Goal: Task Accomplishment & Management: Manage account settings

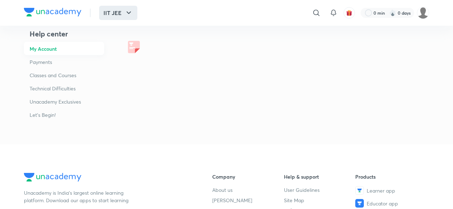
click at [128, 12] on icon "button" at bounding box center [128, 13] width 9 height 9
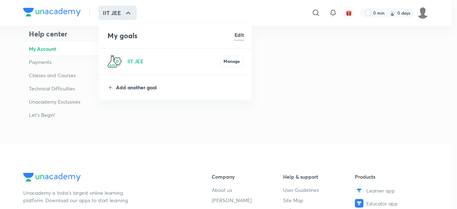
click at [144, 86] on p "Add another goal" at bounding box center [180, 86] width 128 height 7
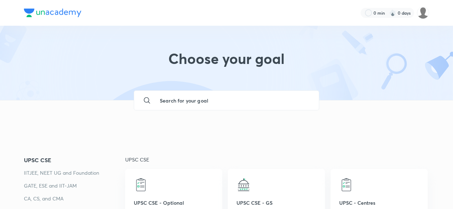
click at [116, 71] on div "Choose your goal" at bounding box center [226, 63] width 453 height 74
click at [422, 16] on img at bounding box center [423, 13] width 12 height 12
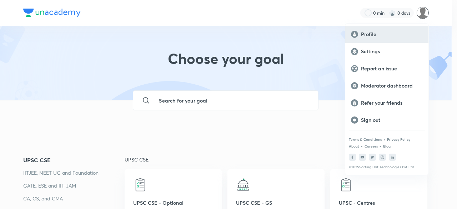
click at [368, 35] on p "Profile" at bounding box center [392, 34] width 62 height 6
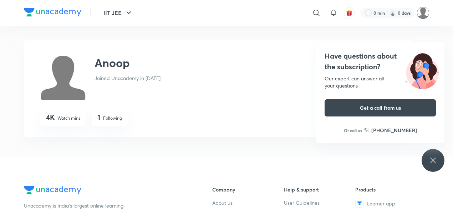
click at [424, 14] on img at bounding box center [423, 13] width 12 height 12
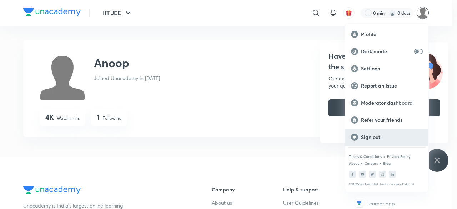
click at [368, 135] on p "Sign out" at bounding box center [392, 137] width 62 height 6
